Goal: Information Seeking & Learning: Learn about a topic

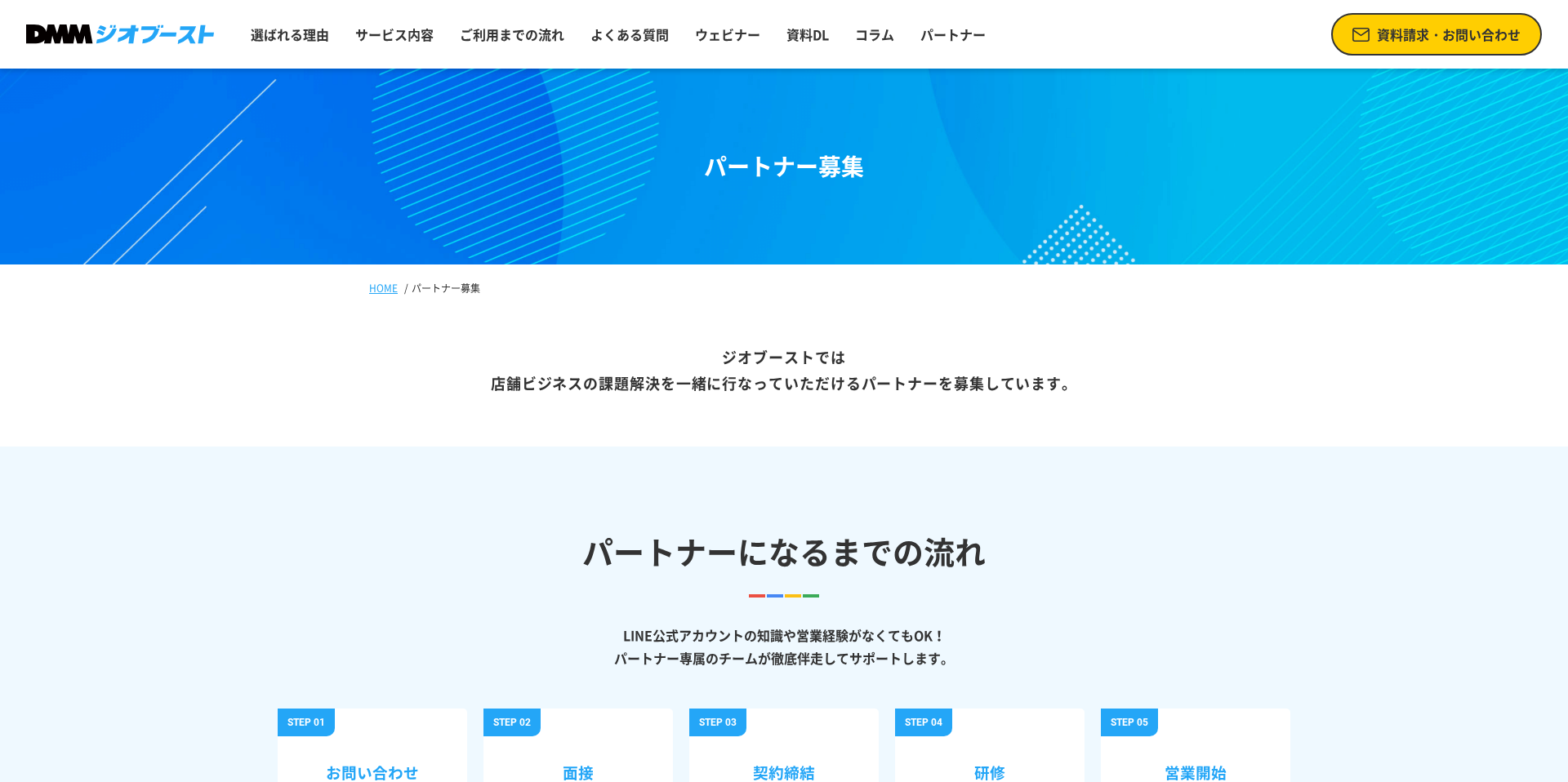
scroll to position [104, 0]
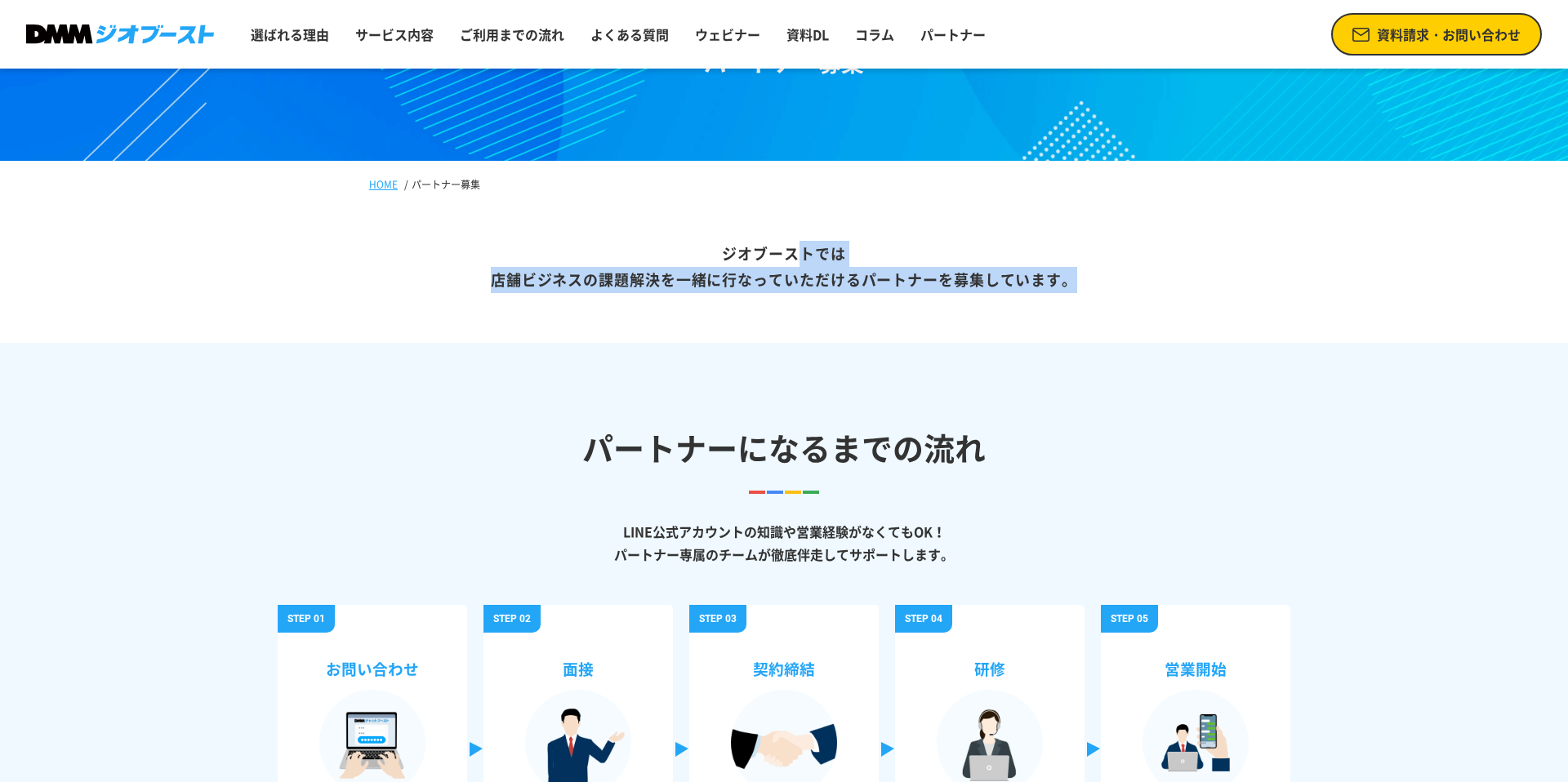
drag, startPoint x: 718, startPoint y: 254, endPoint x: 1079, endPoint y: 289, distance: 362.7
click at [1079, 289] on p "ジオブーストでは 店舗ビジネスの課題解決を一緒に行なっていただける パートナーを募集しています。" at bounding box center [784, 267] width 1568 height 151
copy p "ジオブーストでは 店舗ビジネスの課題解決を一緒に行なっていただける パートナーを募集しています。"
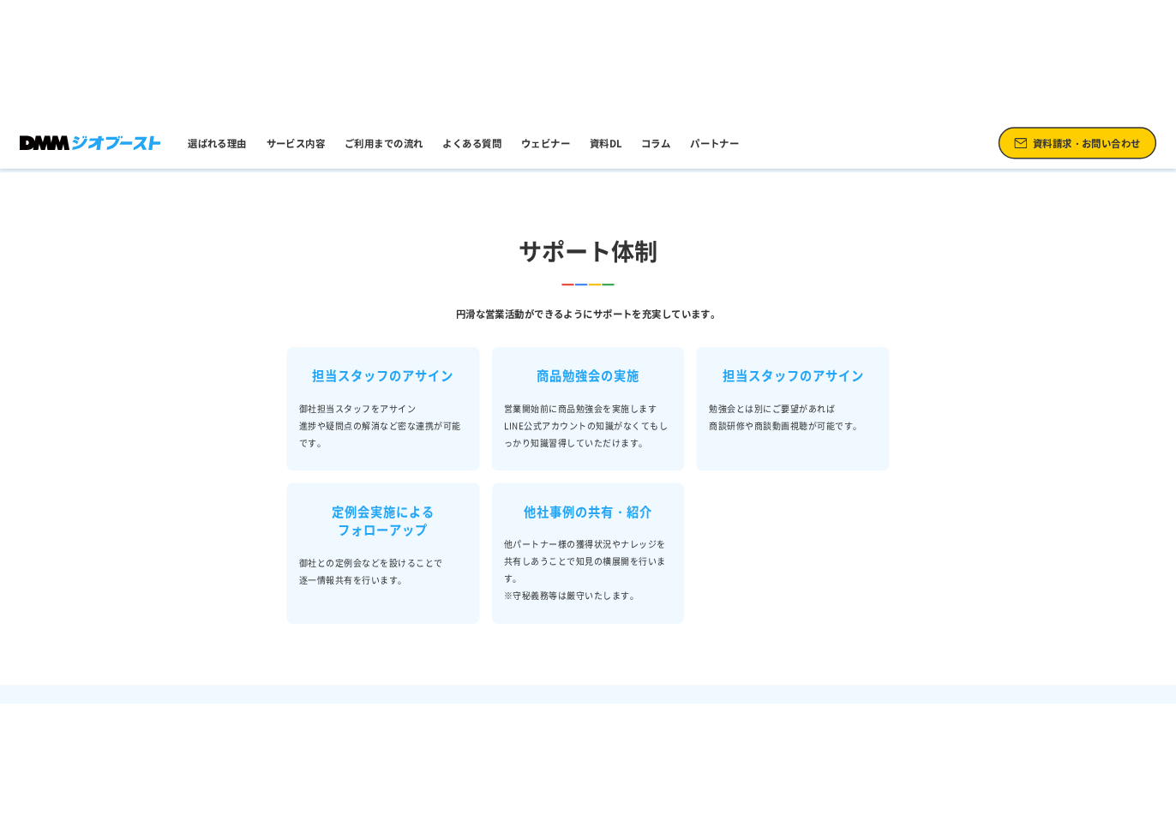
scroll to position [1093, 0]
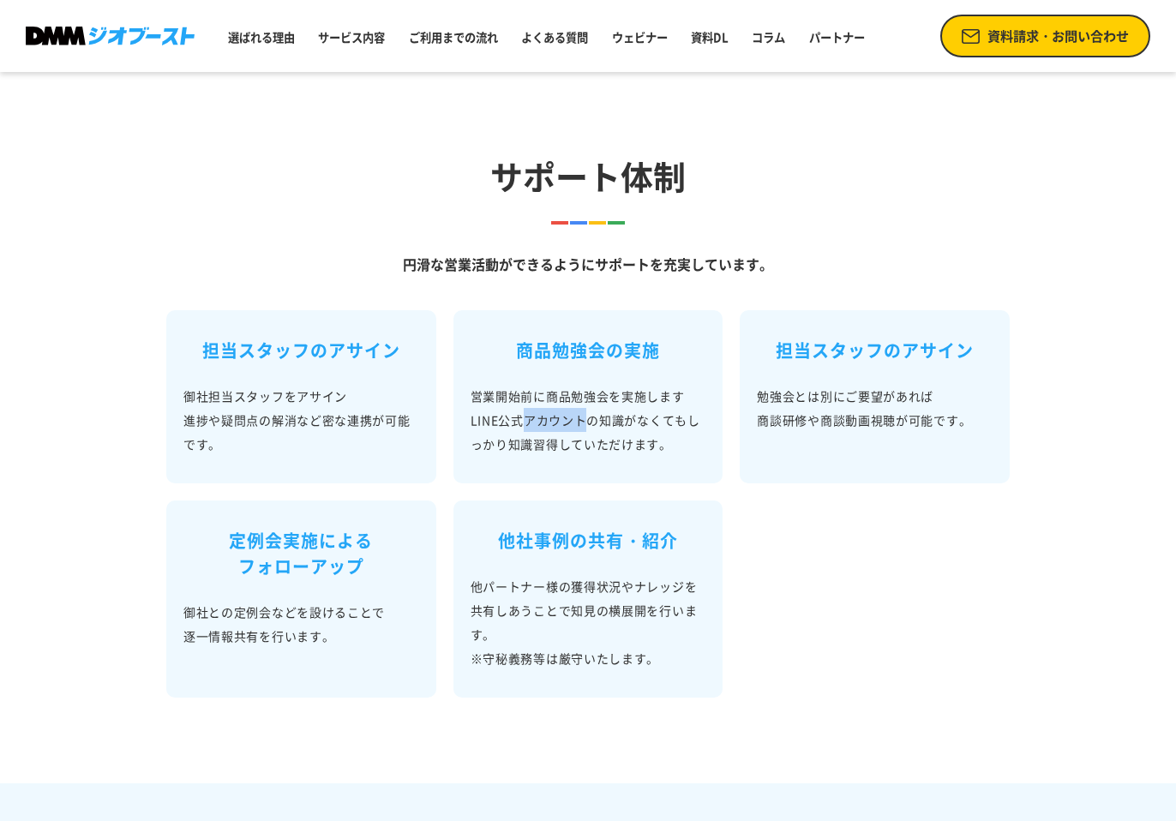
click at [555, 422] on p "営業開始前に商品勉強会を実施します LINE公式アカウントの知識がなくてもしっかり知識習得していただけます。" at bounding box center [589, 420] width 236 height 72
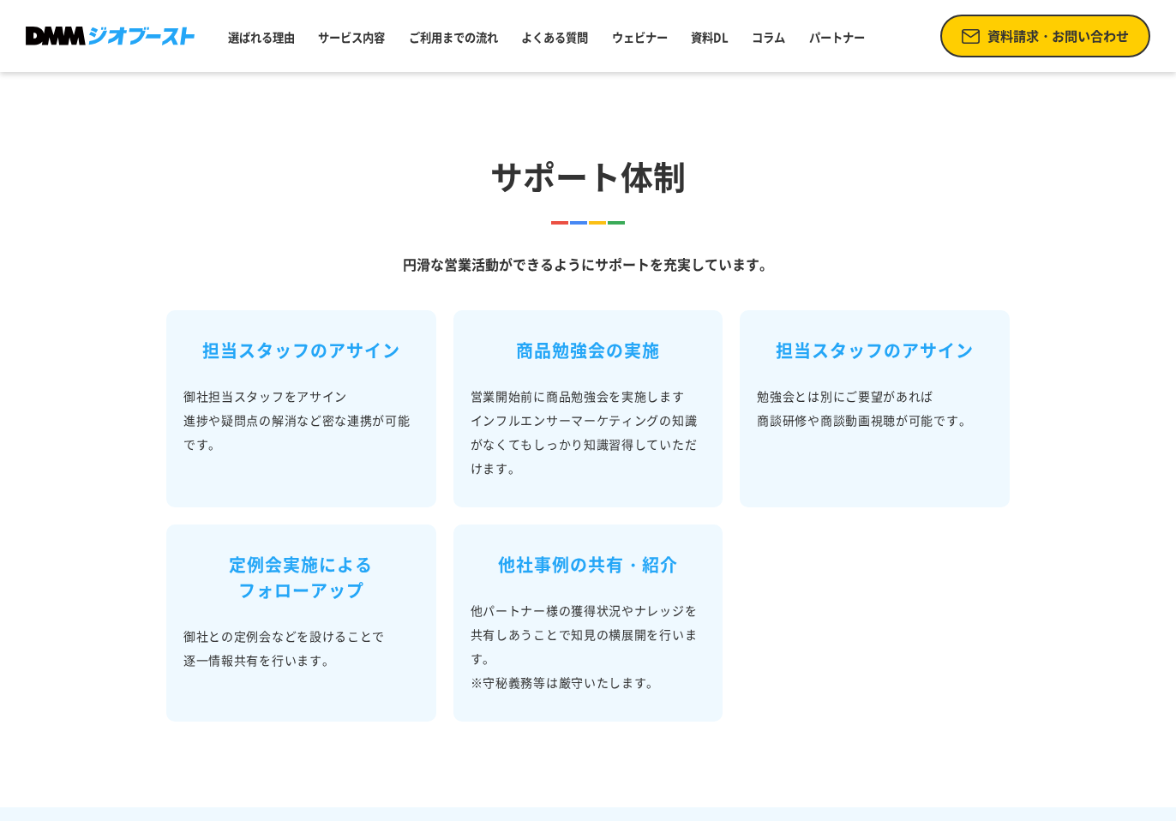
click at [962, 573] on ul "担当スタッフのアサイン 御社担当スタッフをアサイン 進捗や疑問点の解消など密な連携が可能です。 商品勉強会の実施 営業開始前に商品勉強会を実施します インフル…" at bounding box center [587, 499] width 843 height 446
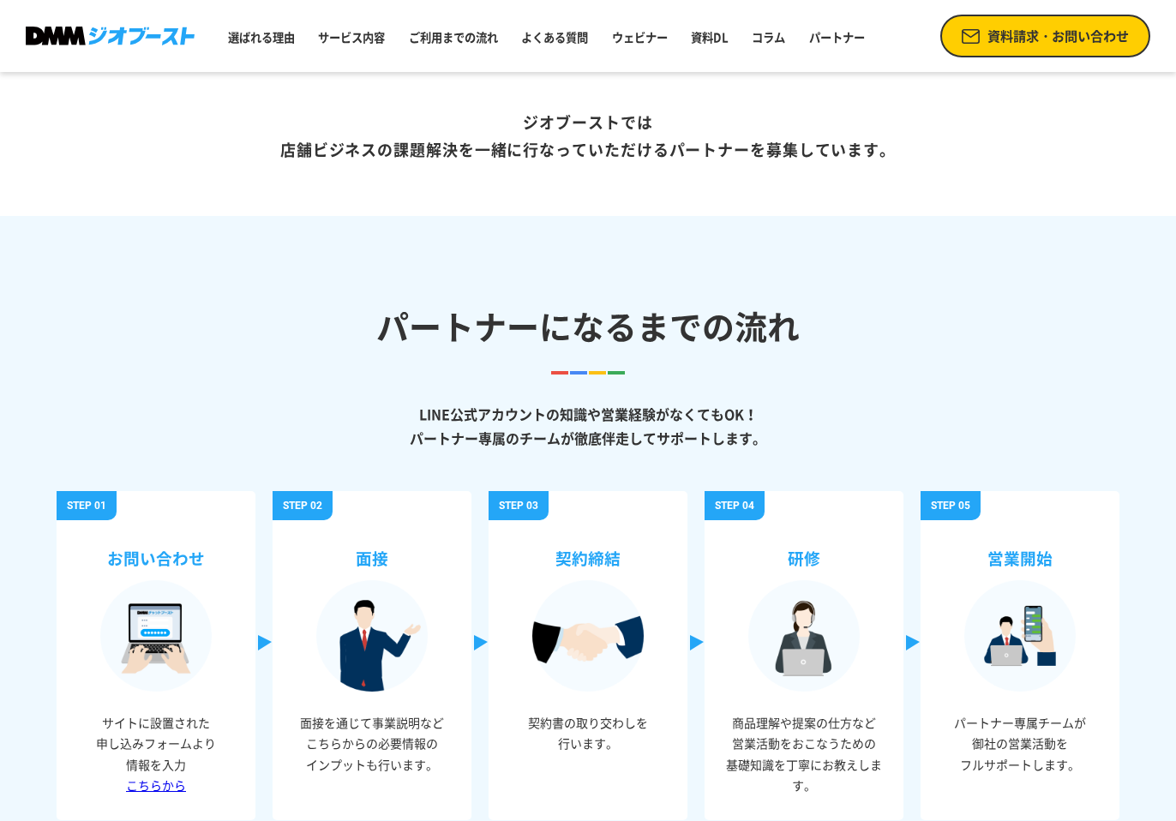
scroll to position [93, 0]
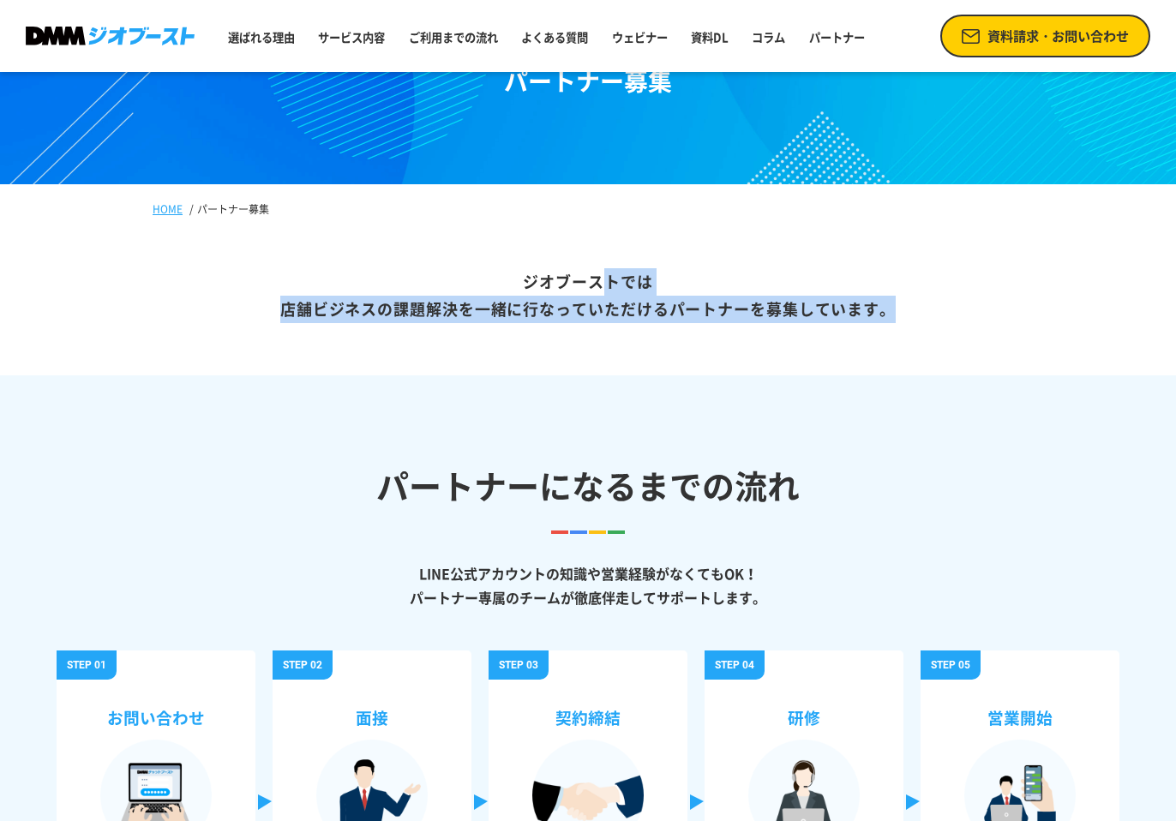
copy p "ジオブーストでは 店舗ビジネスの課題解決を一緒に行なっていただける パートナーを募集しています。"
drag, startPoint x: 865, startPoint y: 316, endPoint x: 514, endPoint y: 280, distance: 352.4
click at [514, 280] on p "ジオブーストでは 店舗ビジネスの課題解決を一緒に行なっていただける パートナーを募集しています。" at bounding box center [588, 296] width 1176 height 159
